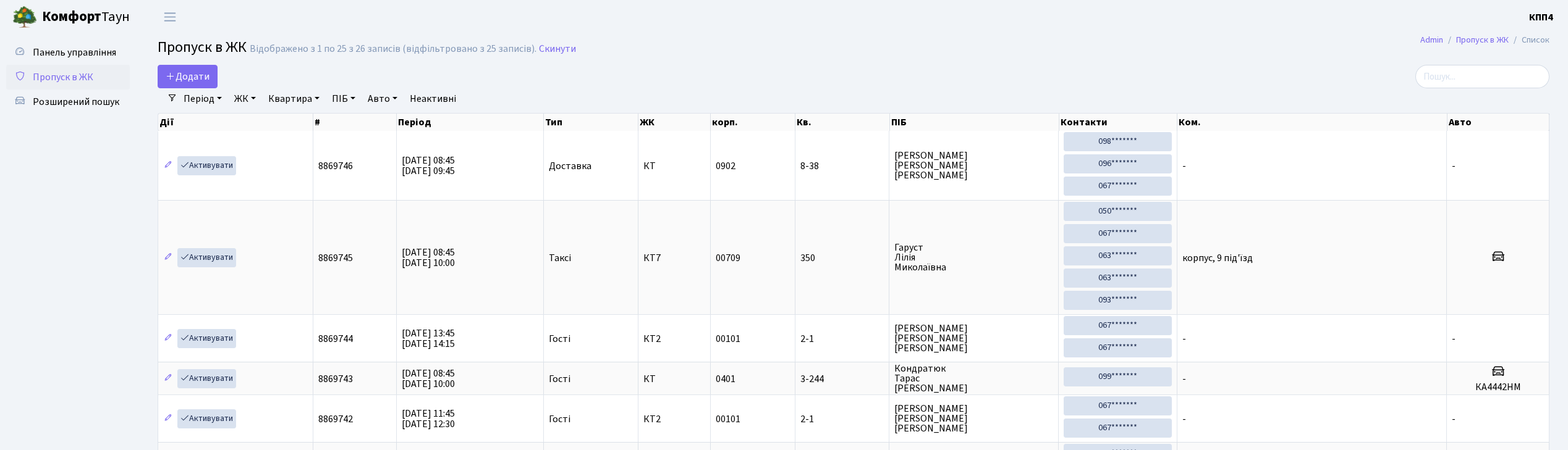
select select "25"
click at [1469, 78] on input "search" at bounding box center [1481, 76] width 134 height 23
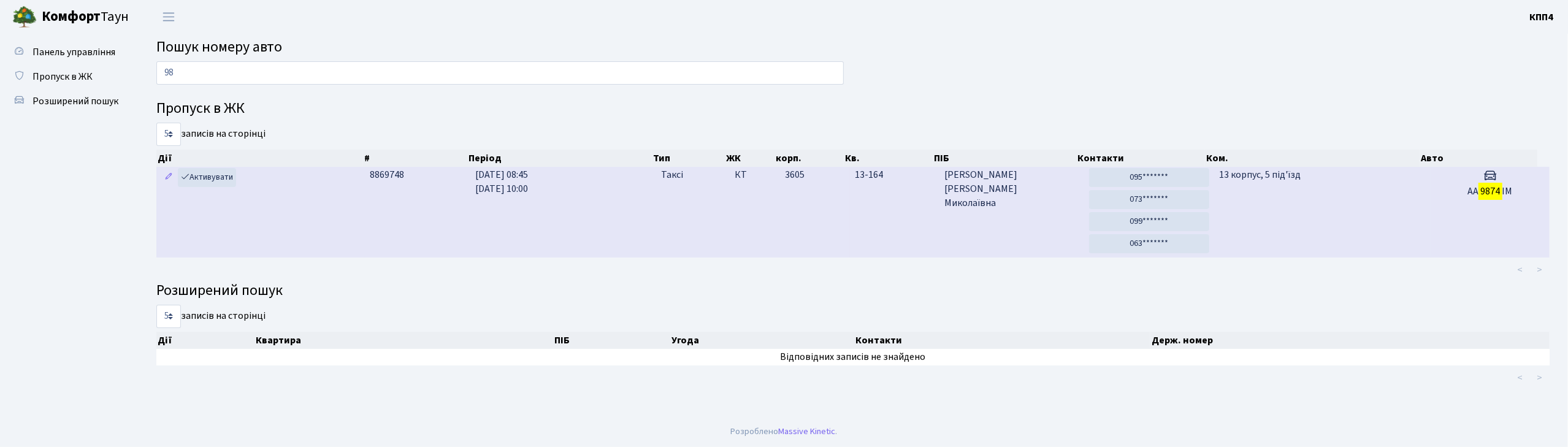
type input "9"
